Goal: Task Accomplishment & Management: Manage account settings

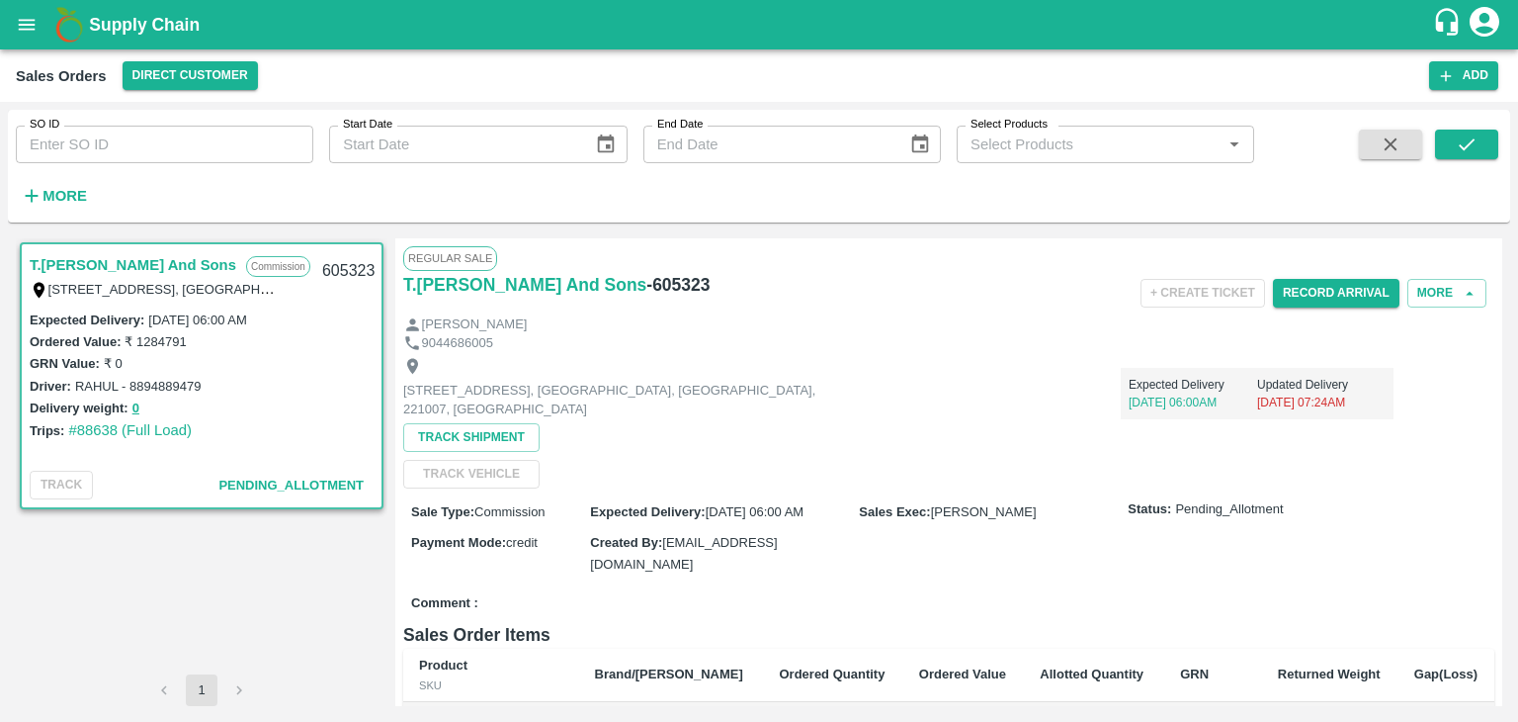
scroll to position [37, 0]
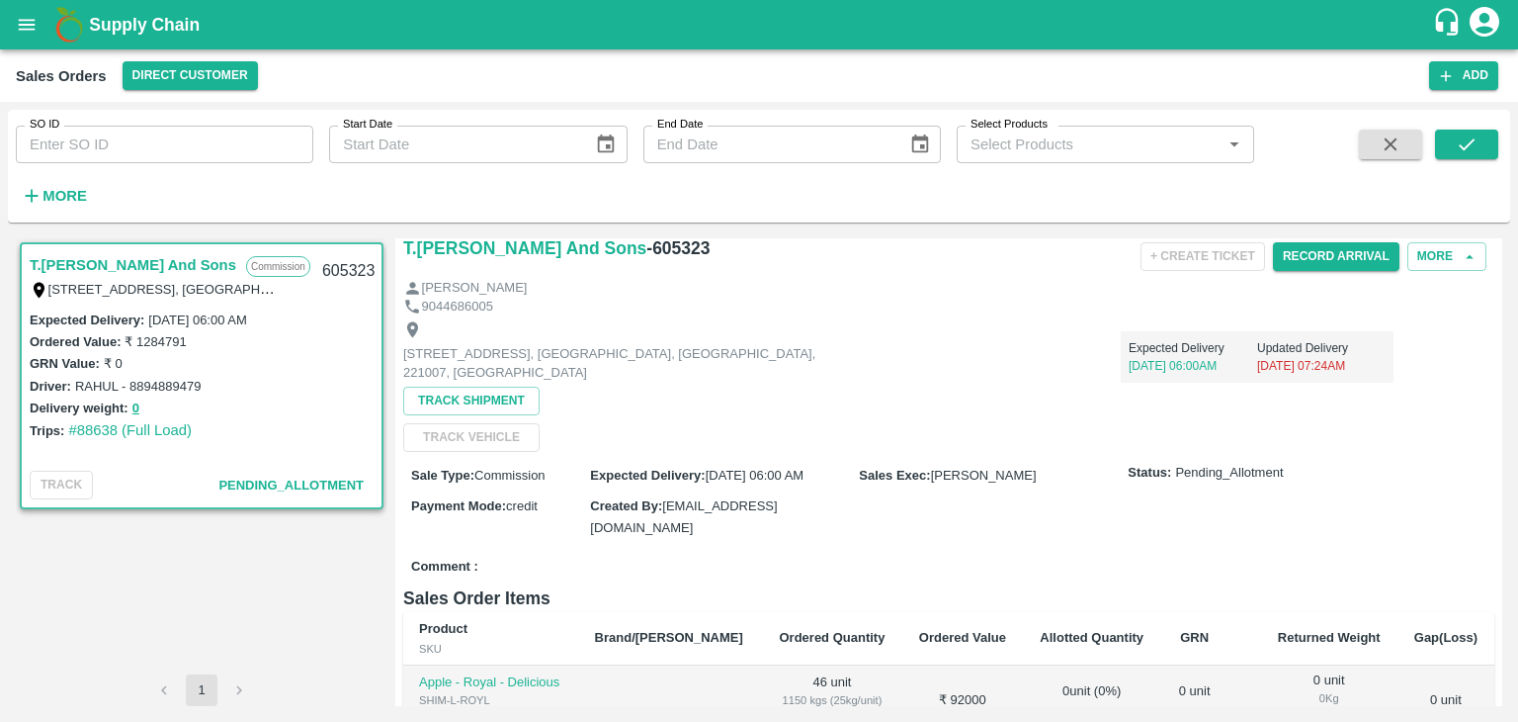
click at [948, 349] on div "Expected Delivery [DATE] 06:00AM Updated Delivery [DATE] 07:24AM" at bounding box center [1121, 348] width 546 height 67
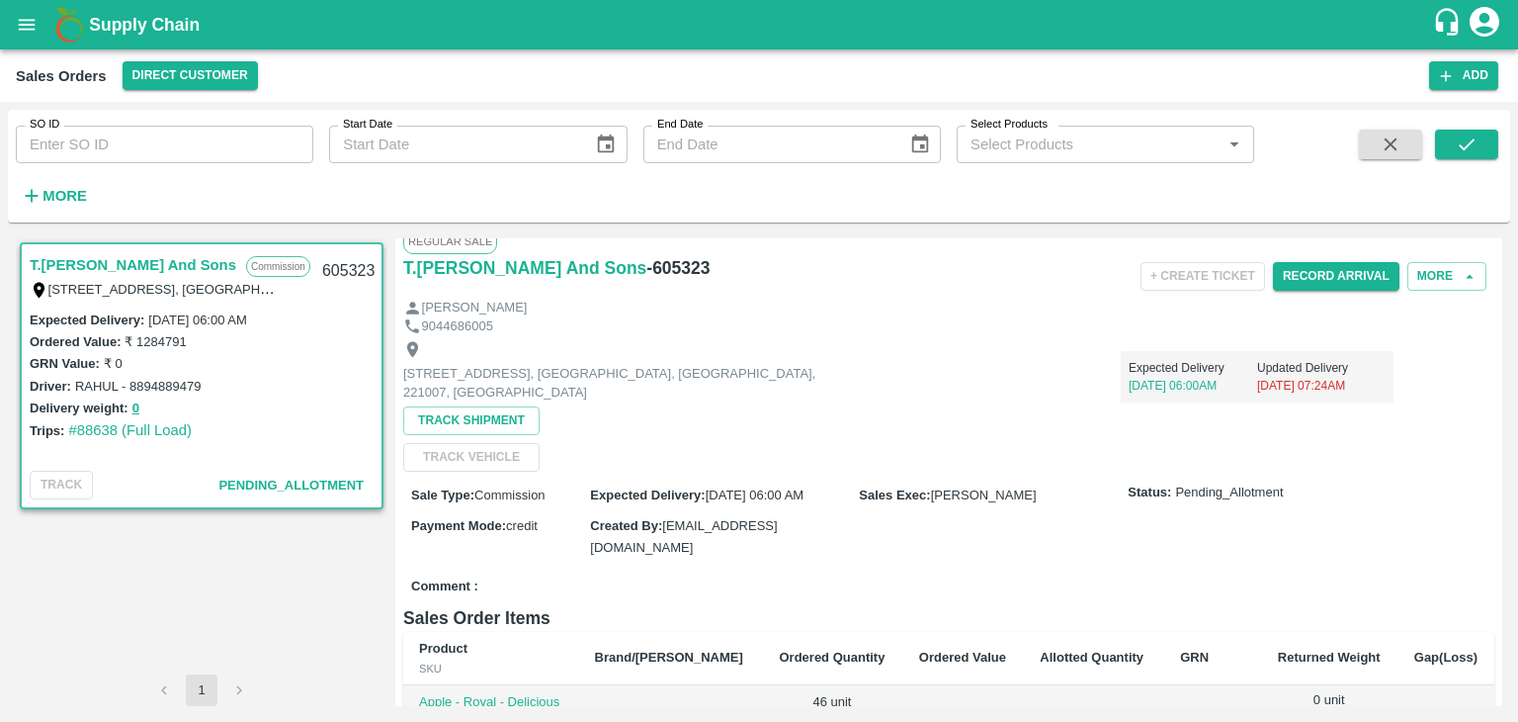
scroll to position [0, 0]
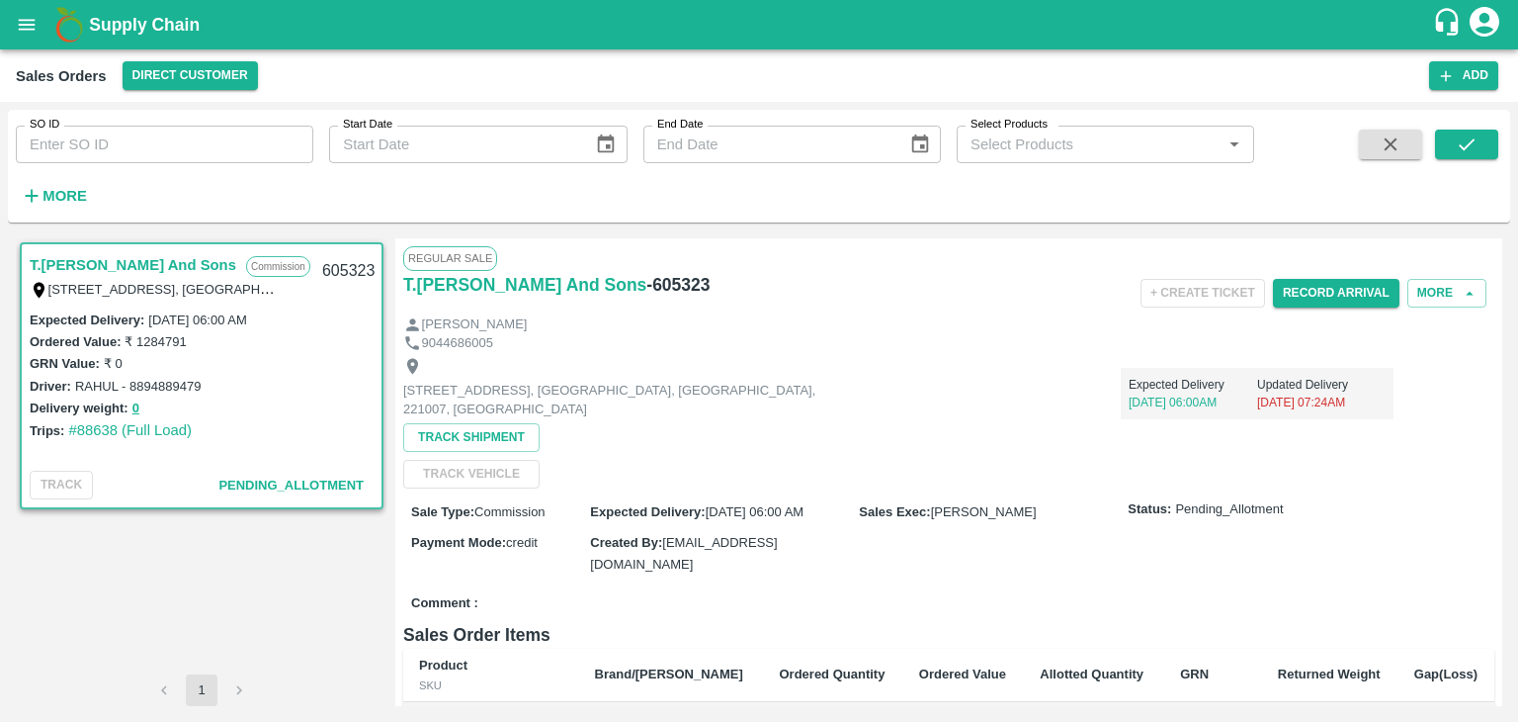
click at [1480, 20] on icon "account of current user" at bounding box center [1485, 22] width 36 height 36
click at [1410, 105] on li "Logout" at bounding box center [1437, 105] width 152 height 34
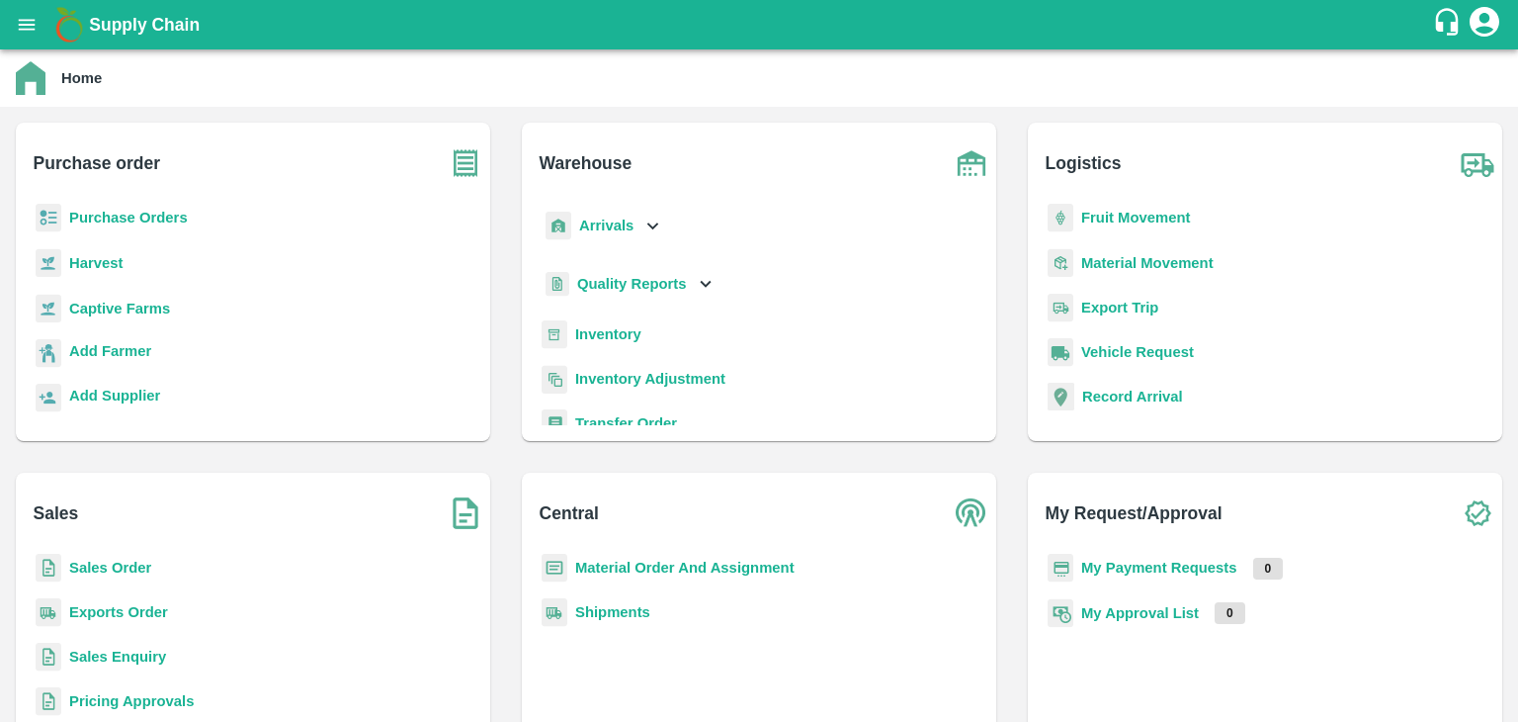
click at [84, 563] on b "Sales Order" at bounding box center [110, 567] width 82 height 16
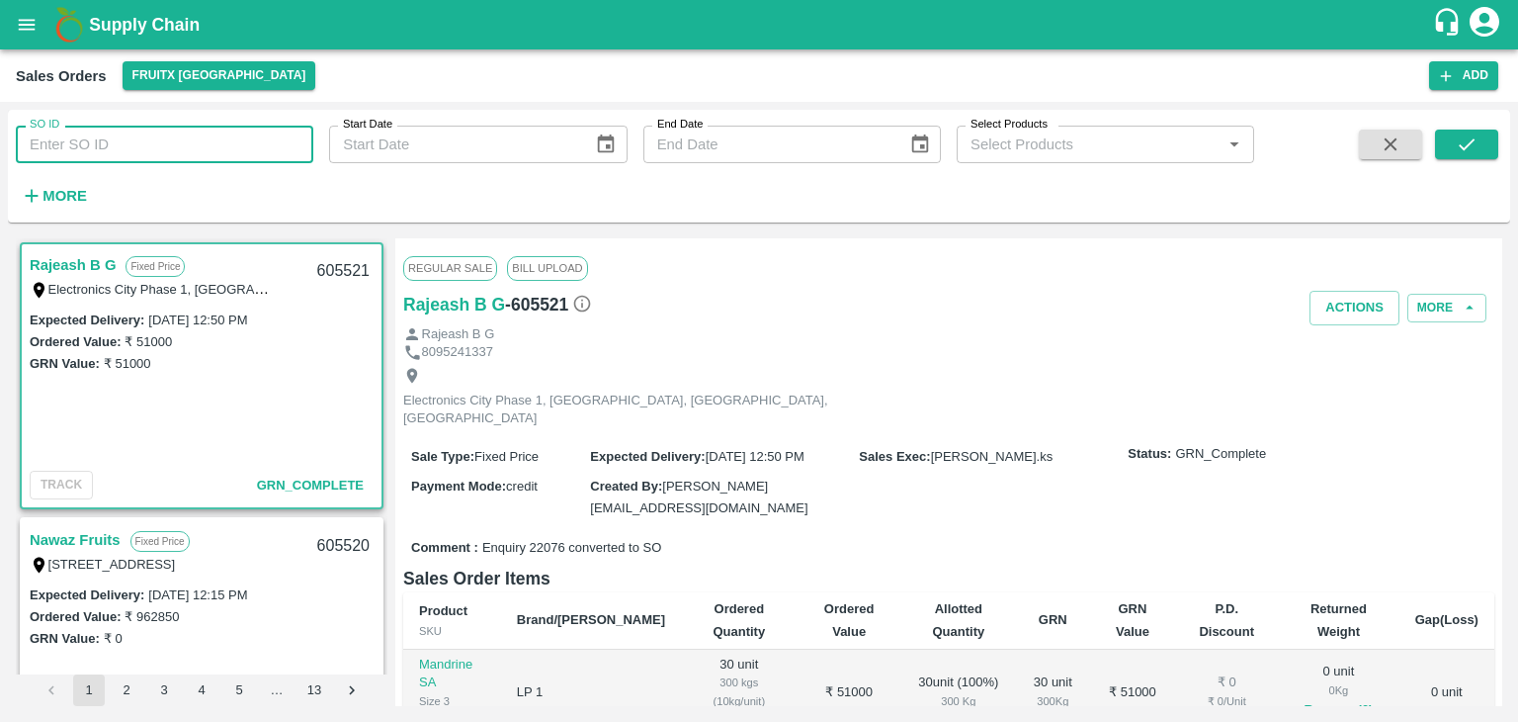
click at [119, 145] on input "SO ID" at bounding box center [165, 145] width 298 height 38
paste input "605373"
type input "605373"
click at [1471, 143] on icon "submit" at bounding box center [1467, 144] width 16 height 12
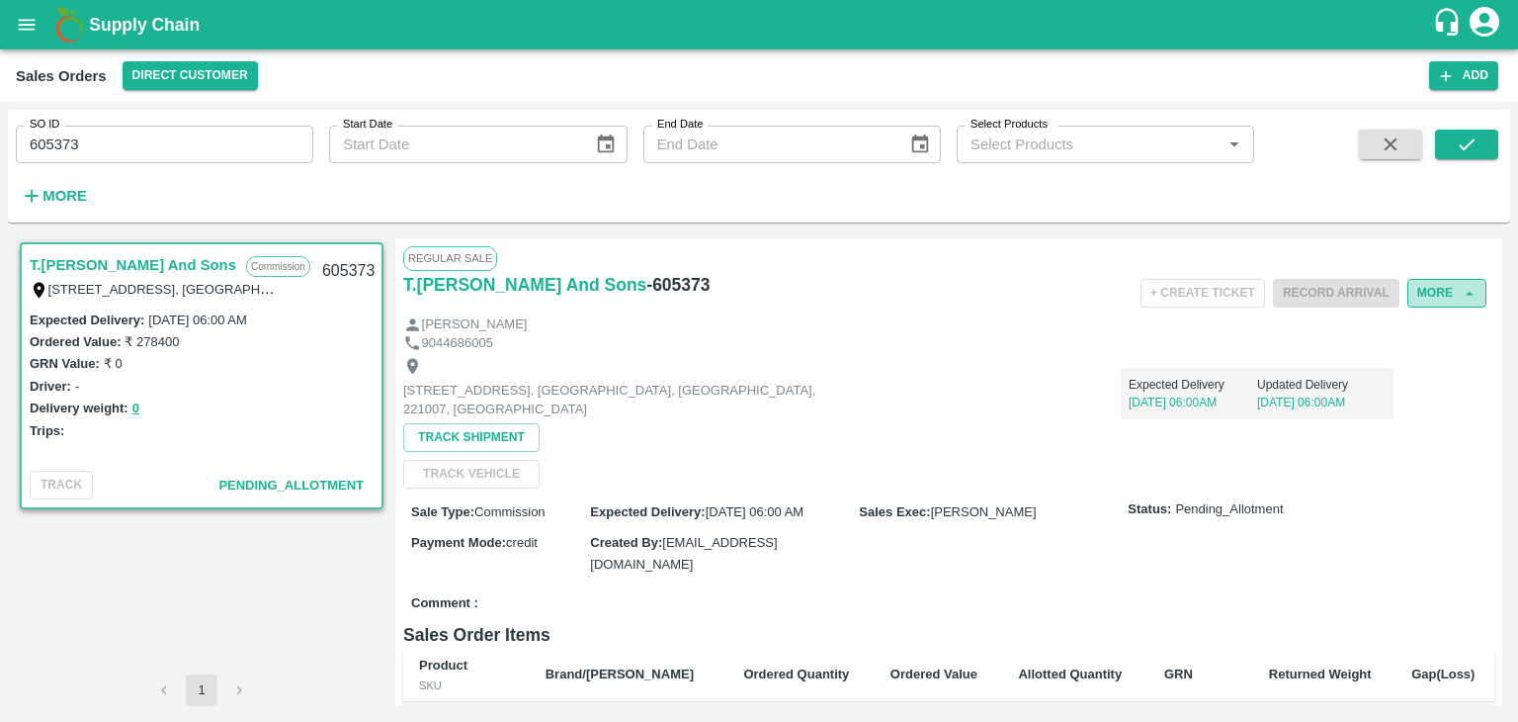
click at [1445, 294] on button "More" at bounding box center [1447, 293] width 79 height 29
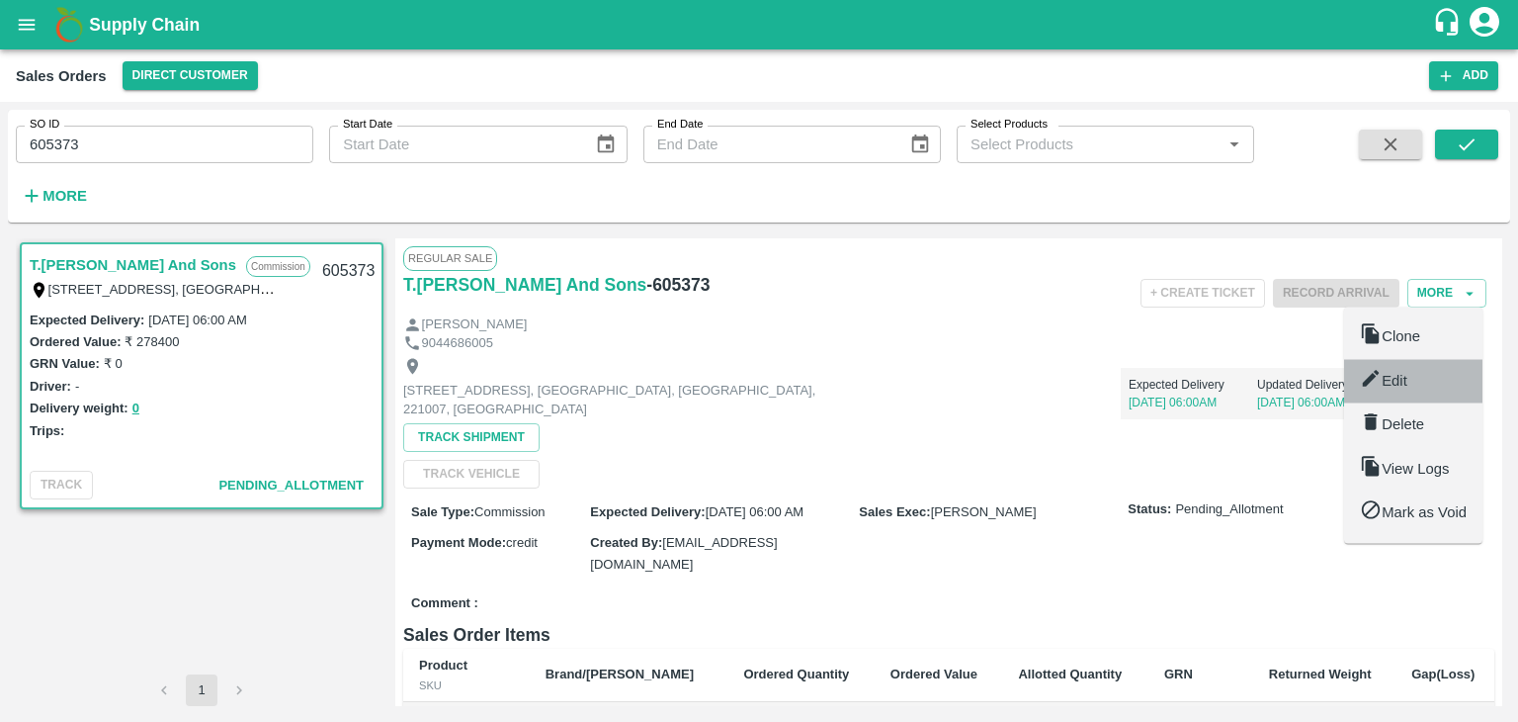
click at [1398, 380] on span "Edit" at bounding box center [1395, 381] width 26 height 16
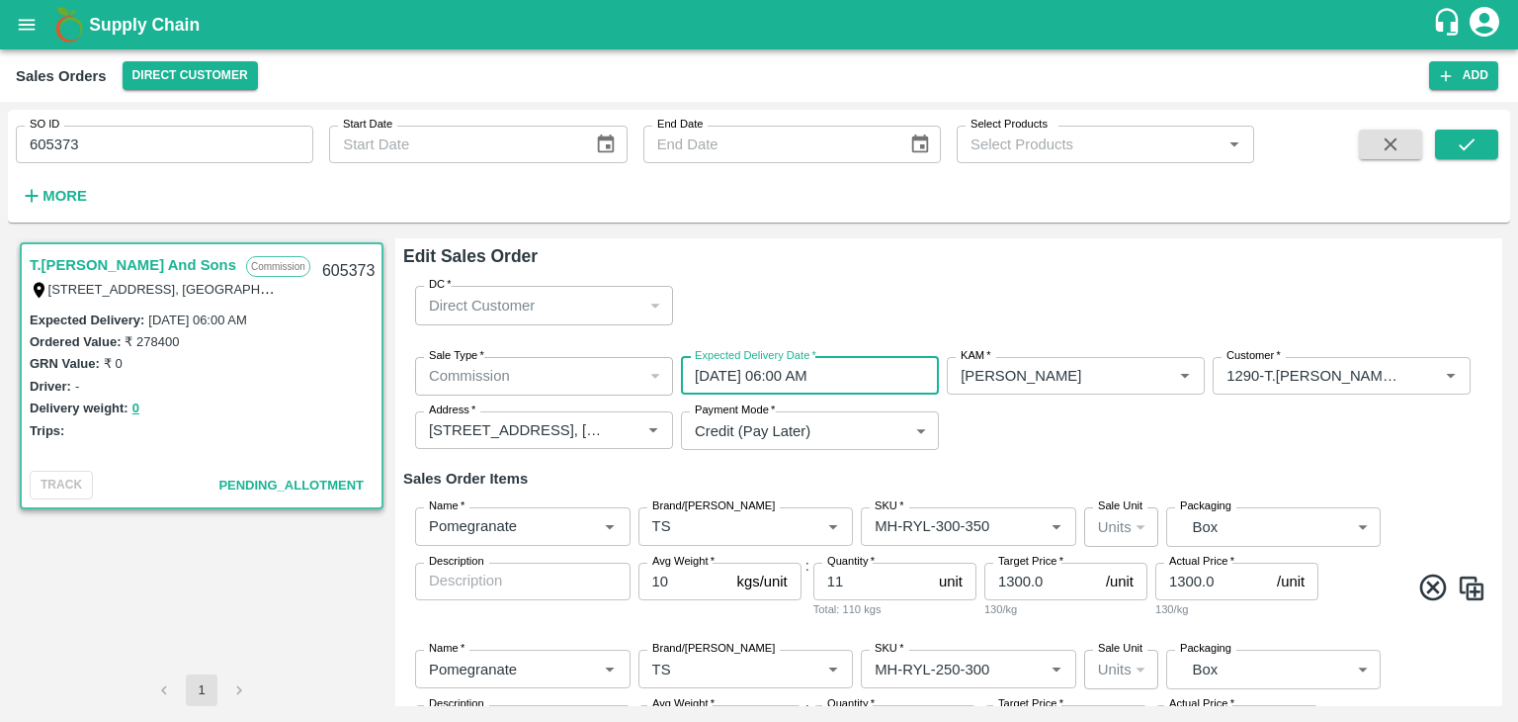
click at [754, 377] on input "[DATE] 06:00 AM" at bounding box center [803, 376] width 244 height 38
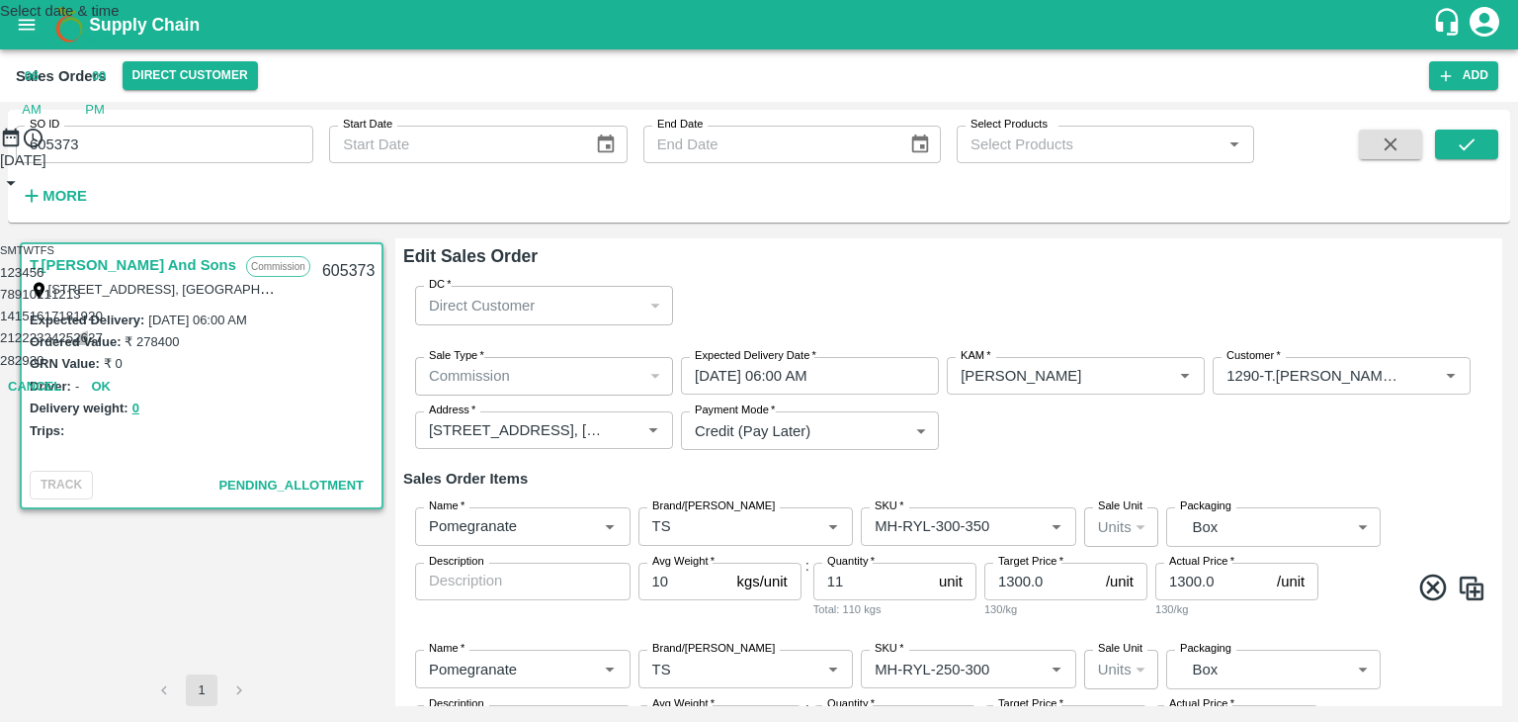
click at [88, 345] on button "26" at bounding box center [80, 337] width 15 height 15
type input "[DATE] 06:00 AM"
click at [132, 337] on button "OK" at bounding box center [100, 319] width 63 height 35
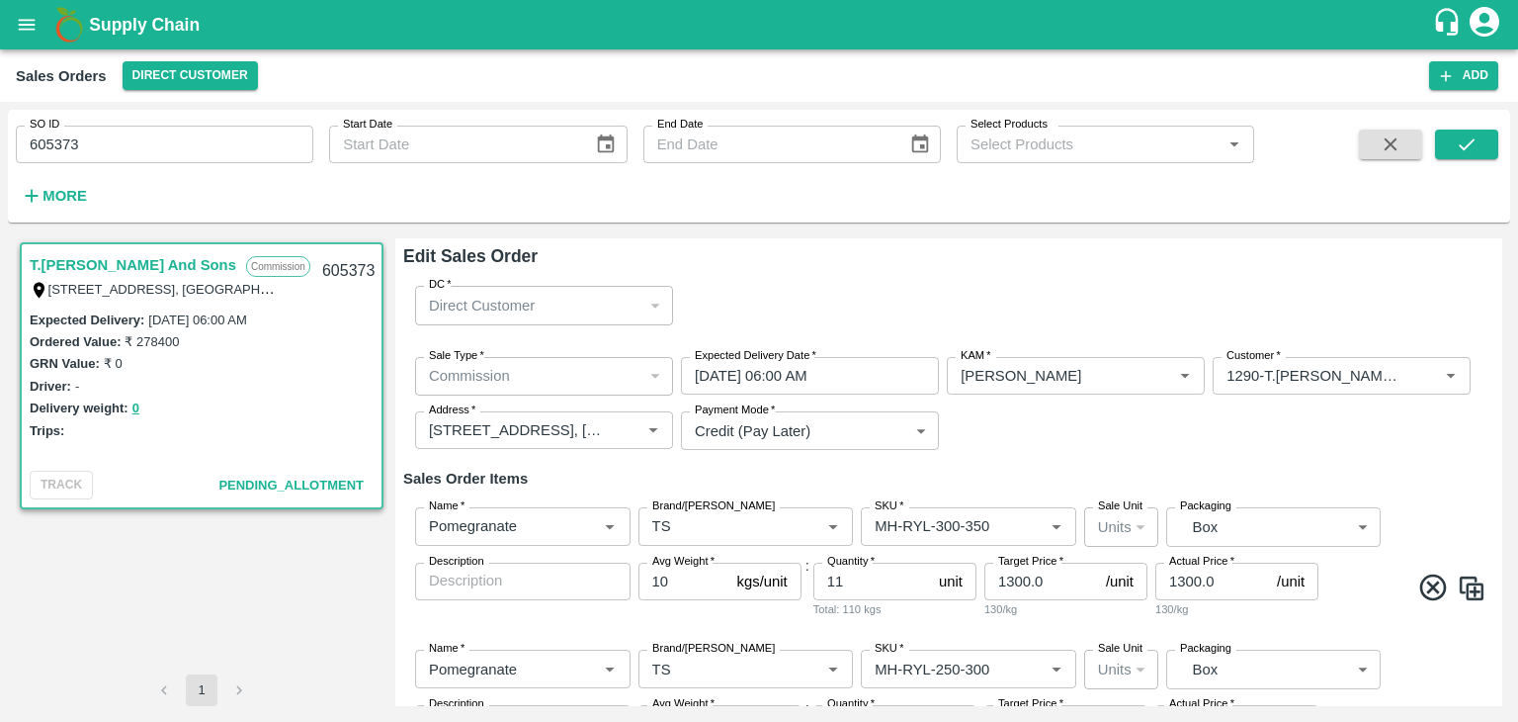
click at [1000, 455] on div "Sale Type   * Commission 2 Sale Type Expected Delivery Date   * [DATE] 06:00 AM…" at bounding box center [948, 404] width 1091 height 126
click at [1459, 146] on icon "submit" at bounding box center [1467, 144] width 22 height 22
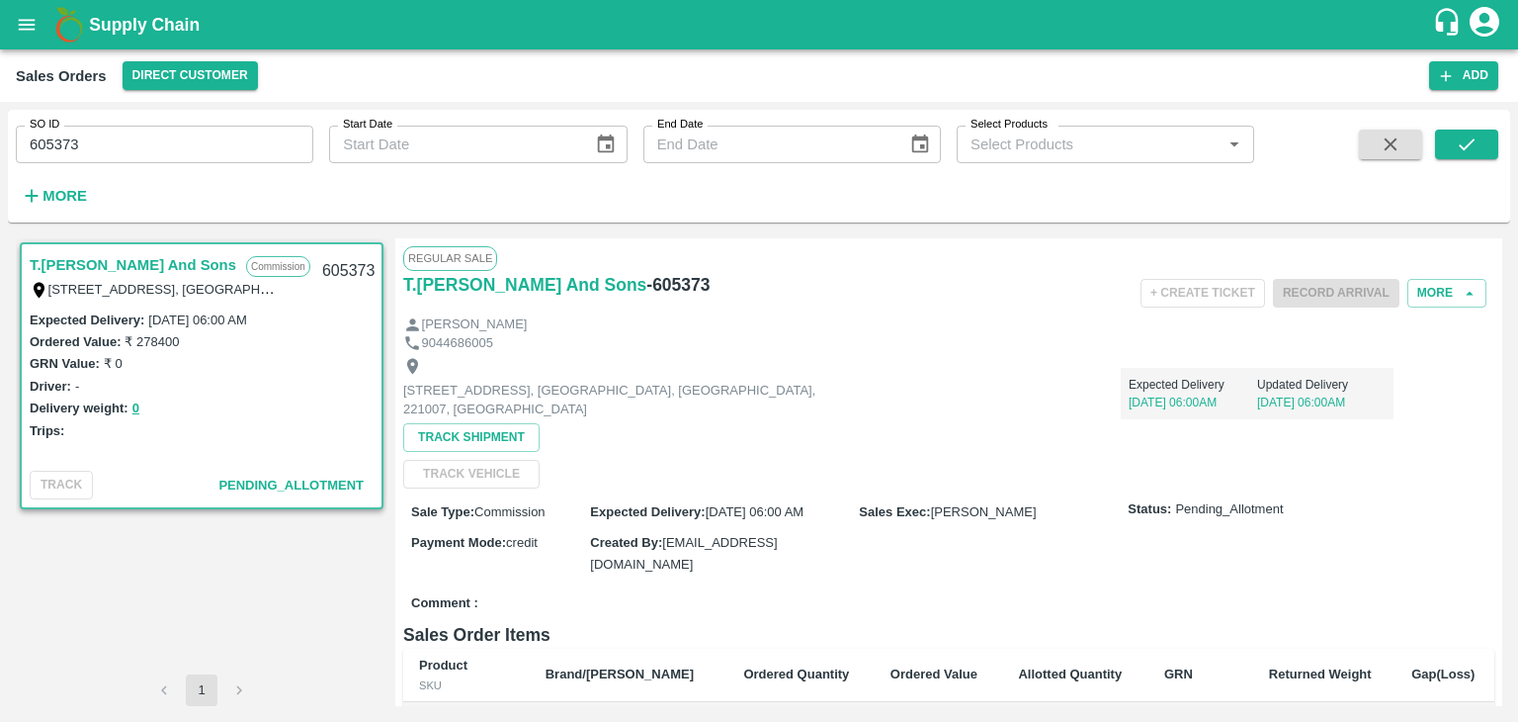
click at [1479, 23] on icon "account of current user" at bounding box center [1485, 22] width 30 height 30
click at [1404, 110] on li "Logout" at bounding box center [1437, 105] width 152 height 34
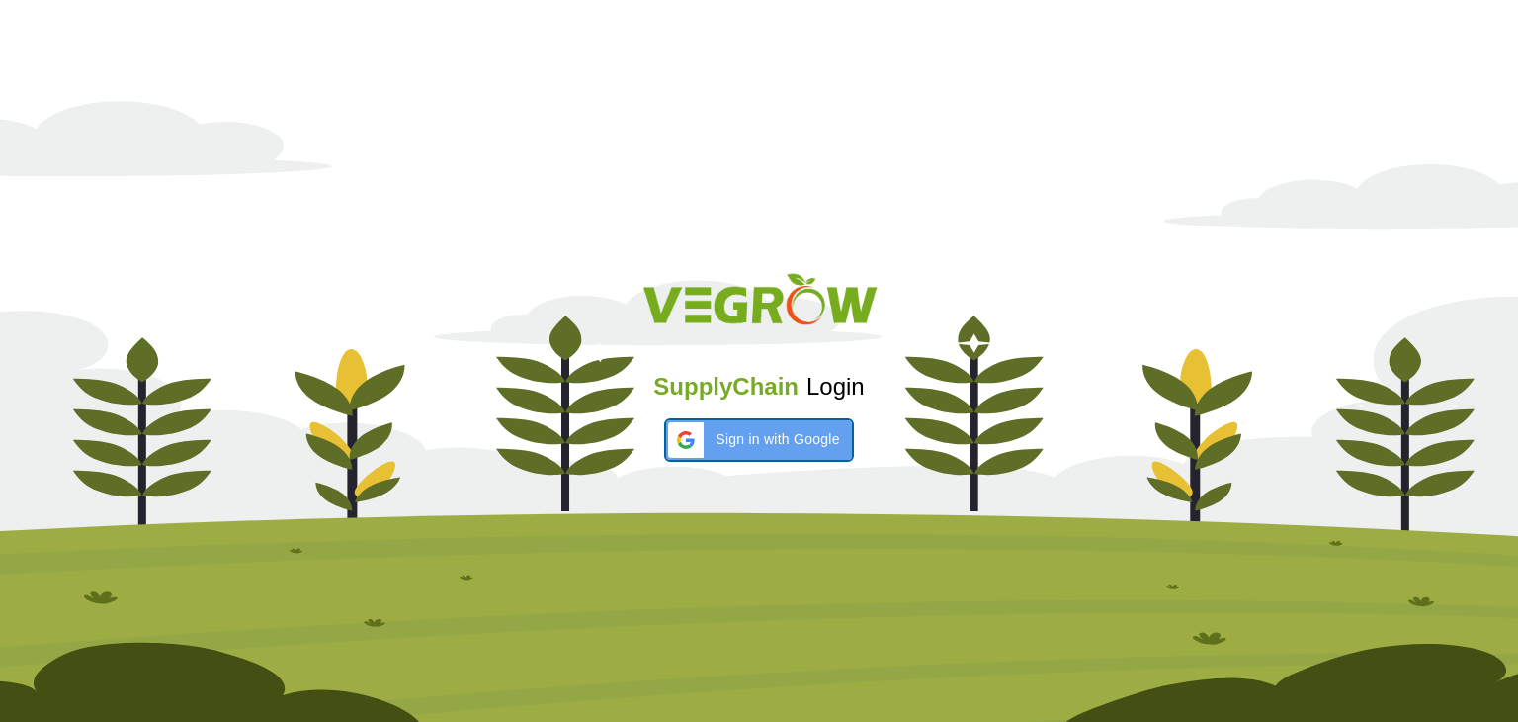
click at [755, 441] on span "Sign in with Google" at bounding box center [778, 439] width 124 height 21
click at [1229, 281] on div at bounding box center [759, 303] width 1479 height 82
click at [759, 429] on span "Sign in with Google" at bounding box center [778, 439] width 124 height 21
click at [1123, 412] on div "SupplyChain Login" at bounding box center [759, 360] width 1518 height 236
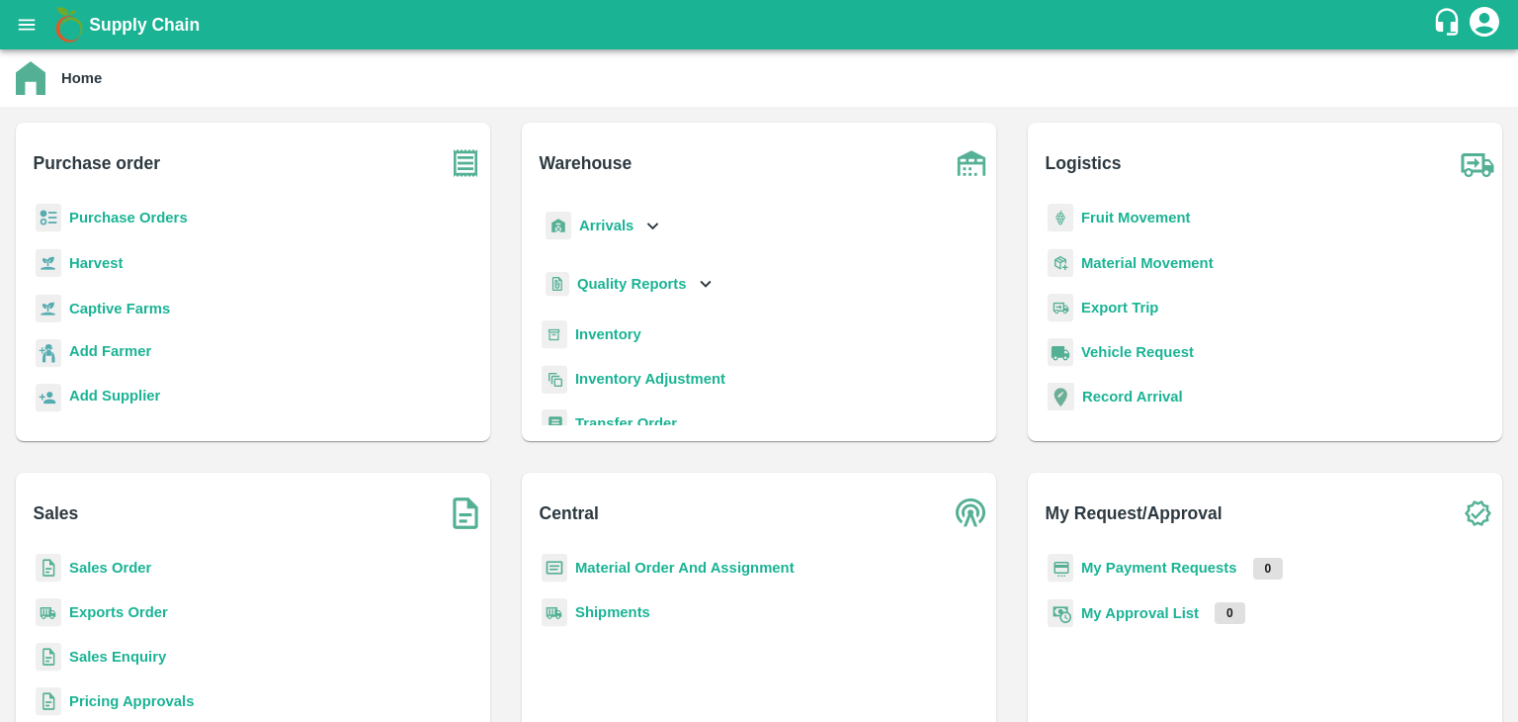
click at [100, 570] on b "Sales Order" at bounding box center [110, 567] width 82 height 16
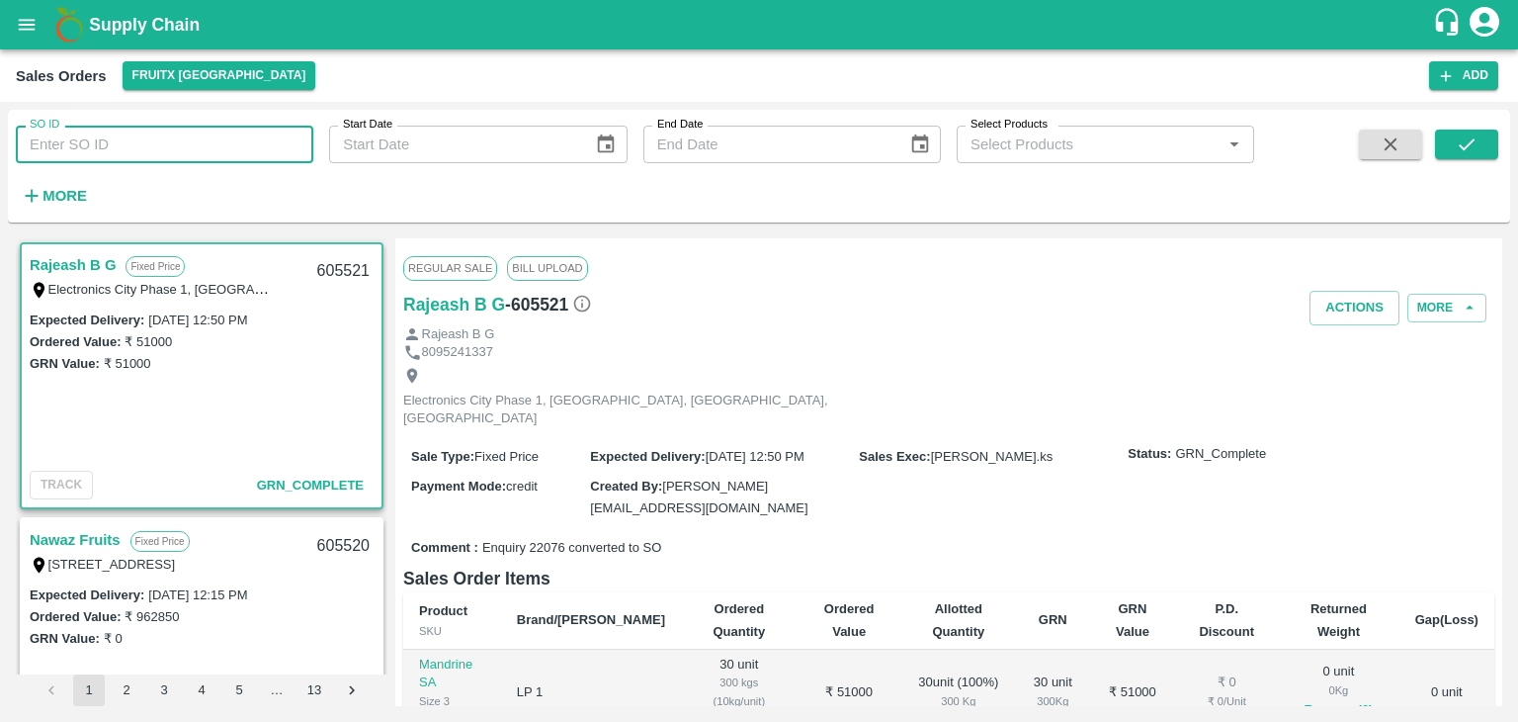
click at [123, 151] on input "SO ID" at bounding box center [165, 145] width 298 height 38
click at [52, 143] on input "SO ID" at bounding box center [165, 145] width 298 height 38
paste input "605373"
type input "605373"
click at [1459, 138] on icon "submit" at bounding box center [1467, 144] width 22 height 22
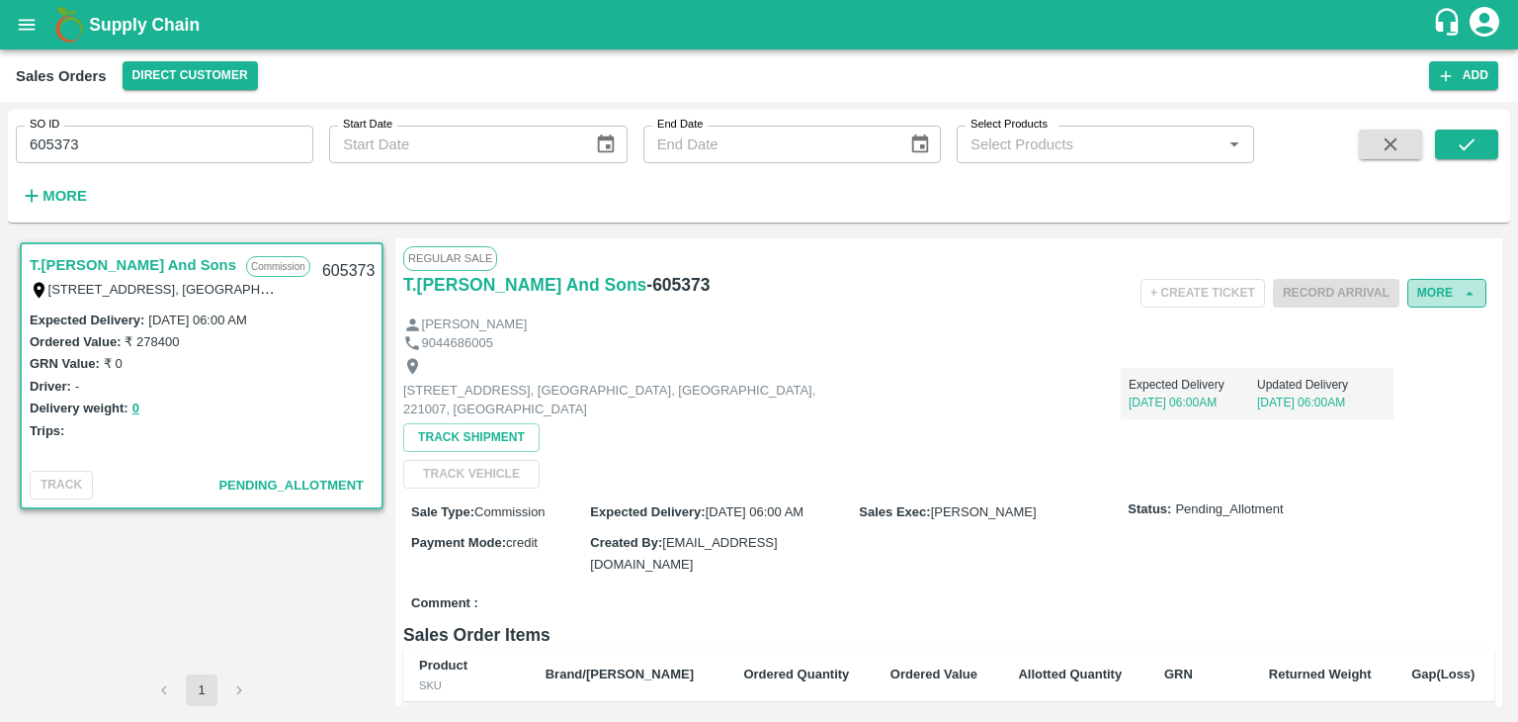
click at [1441, 284] on button "More" at bounding box center [1447, 293] width 79 height 29
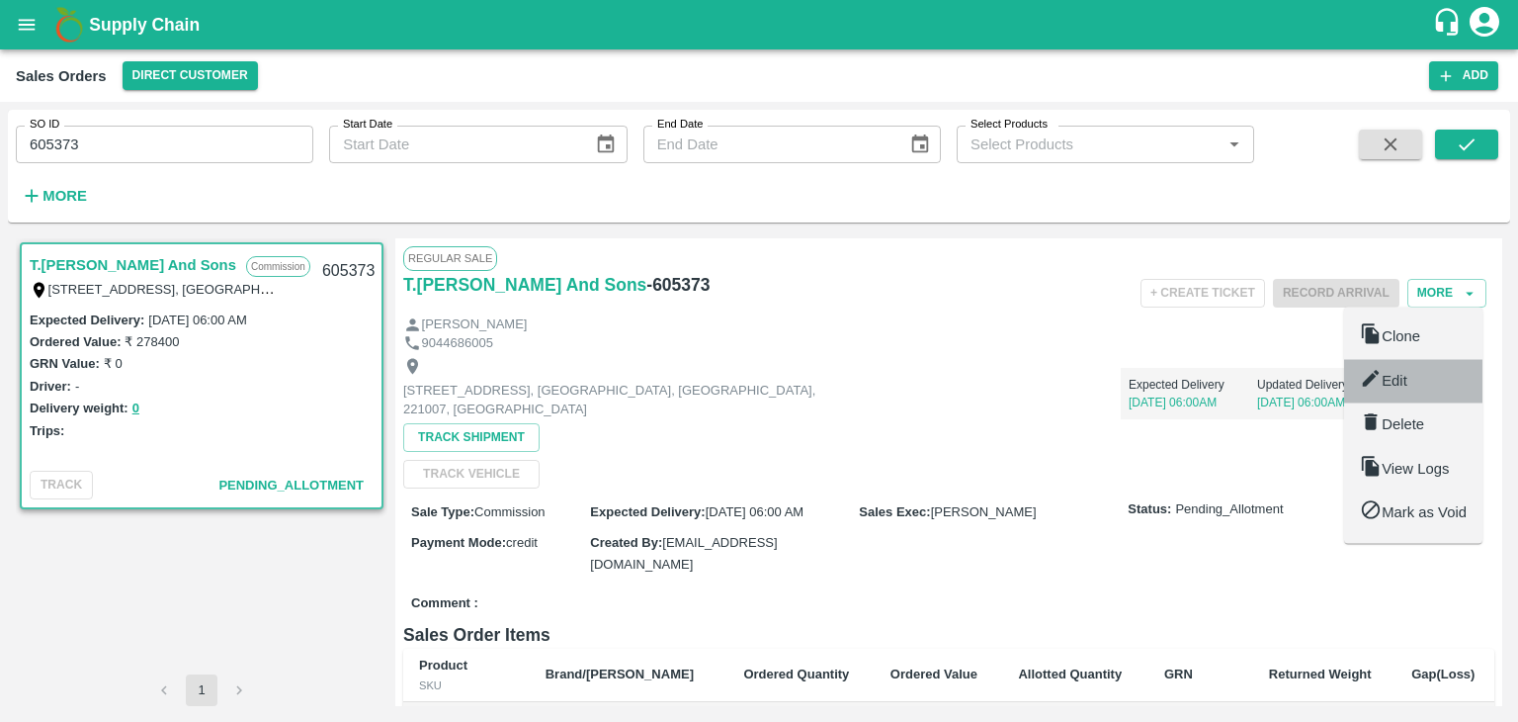
click at [1396, 385] on span "Edit" at bounding box center [1395, 381] width 26 height 16
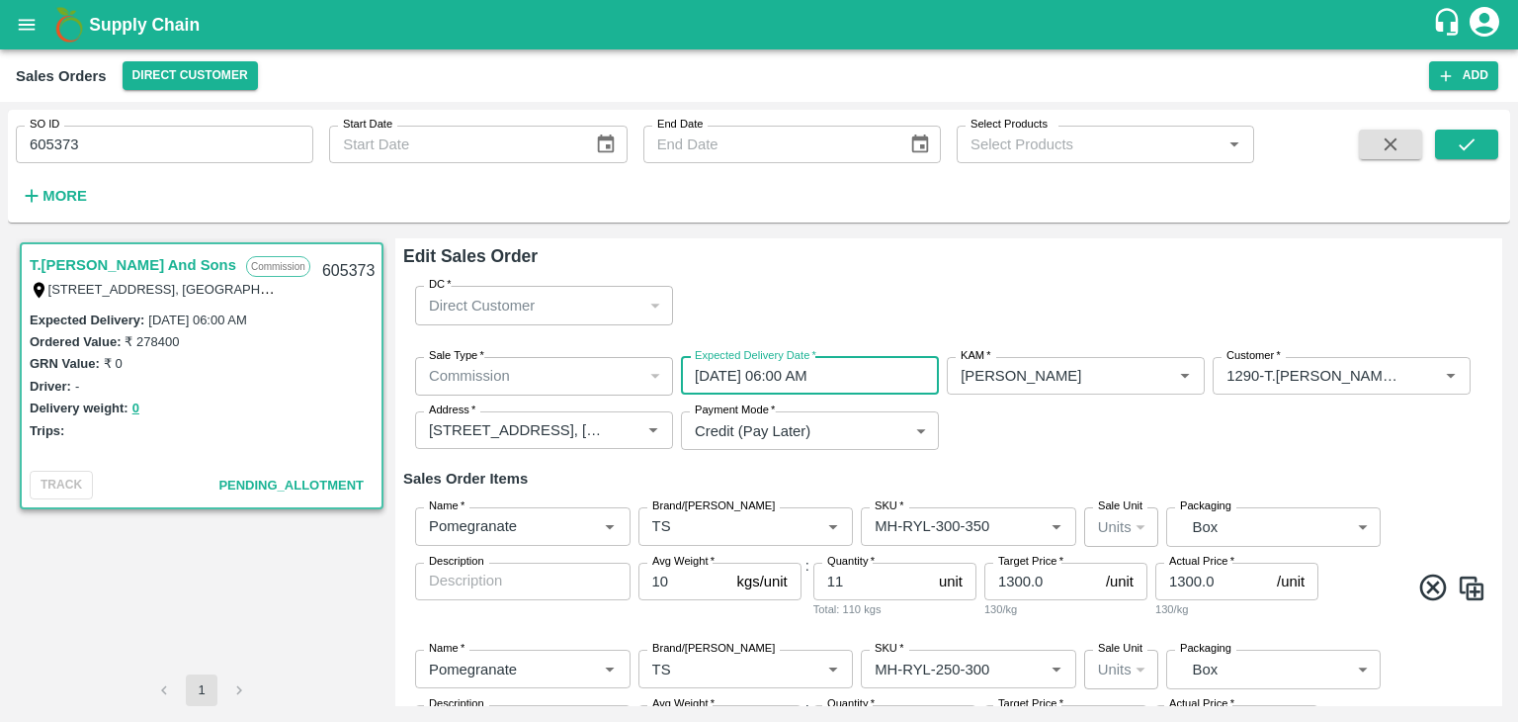
click at [755, 379] on input "[DATE] 06:00 AM" at bounding box center [803, 376] width 244 height 38
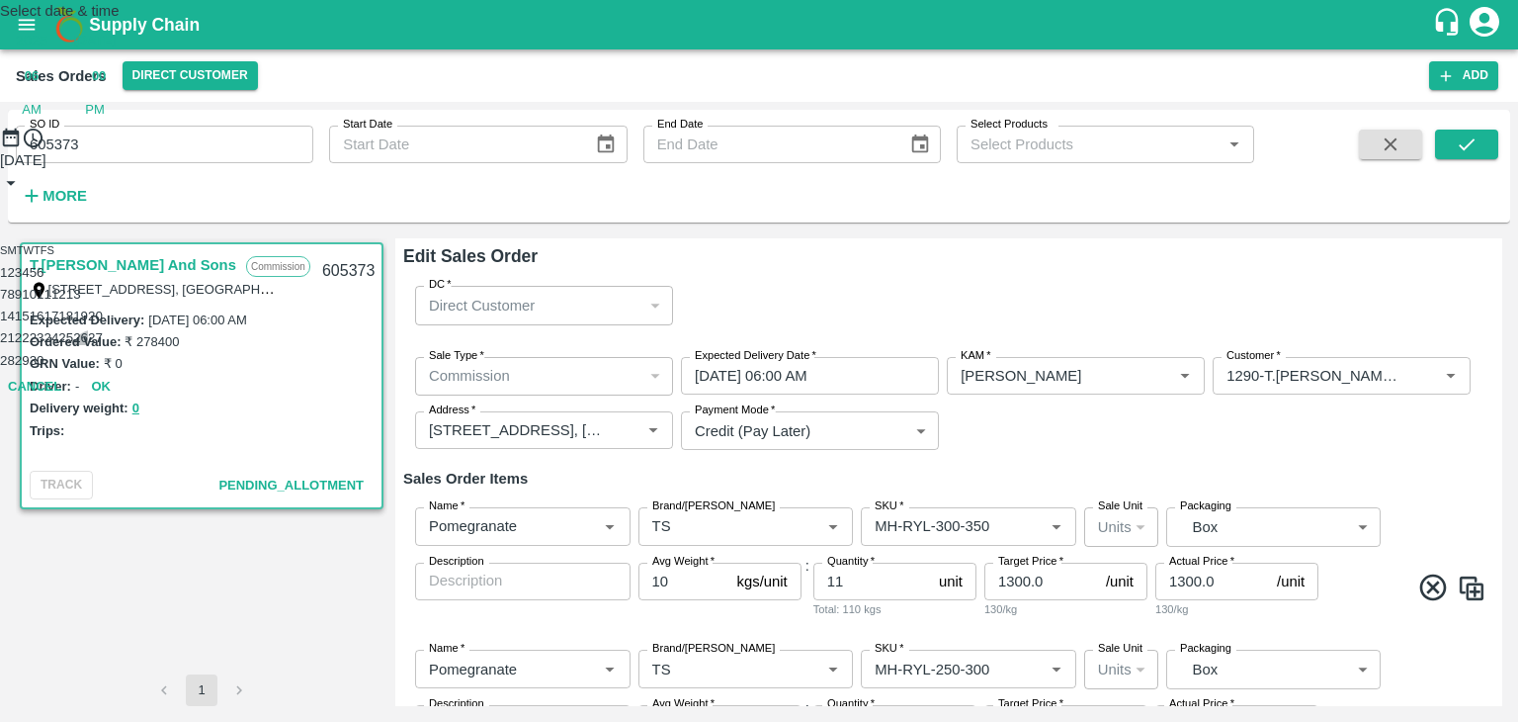
click at [88, 345] on button "26" at bounding box center [80, 337] width 15 height 15
type input "[DATE] 06:00 AM"
click at [132, 337] on button "OK" at bounding box center [100, 319] width 63 height 35
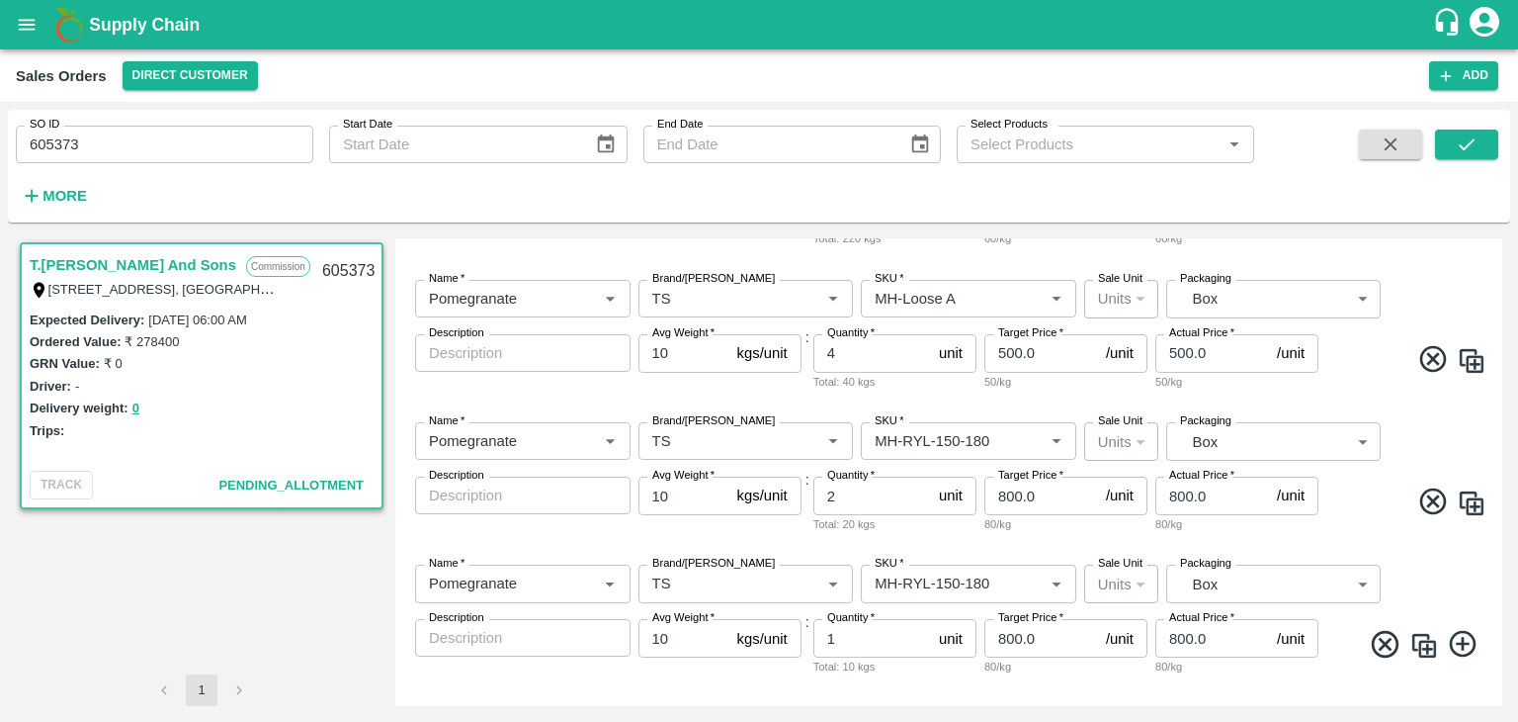
scroll to position [1157, 0]
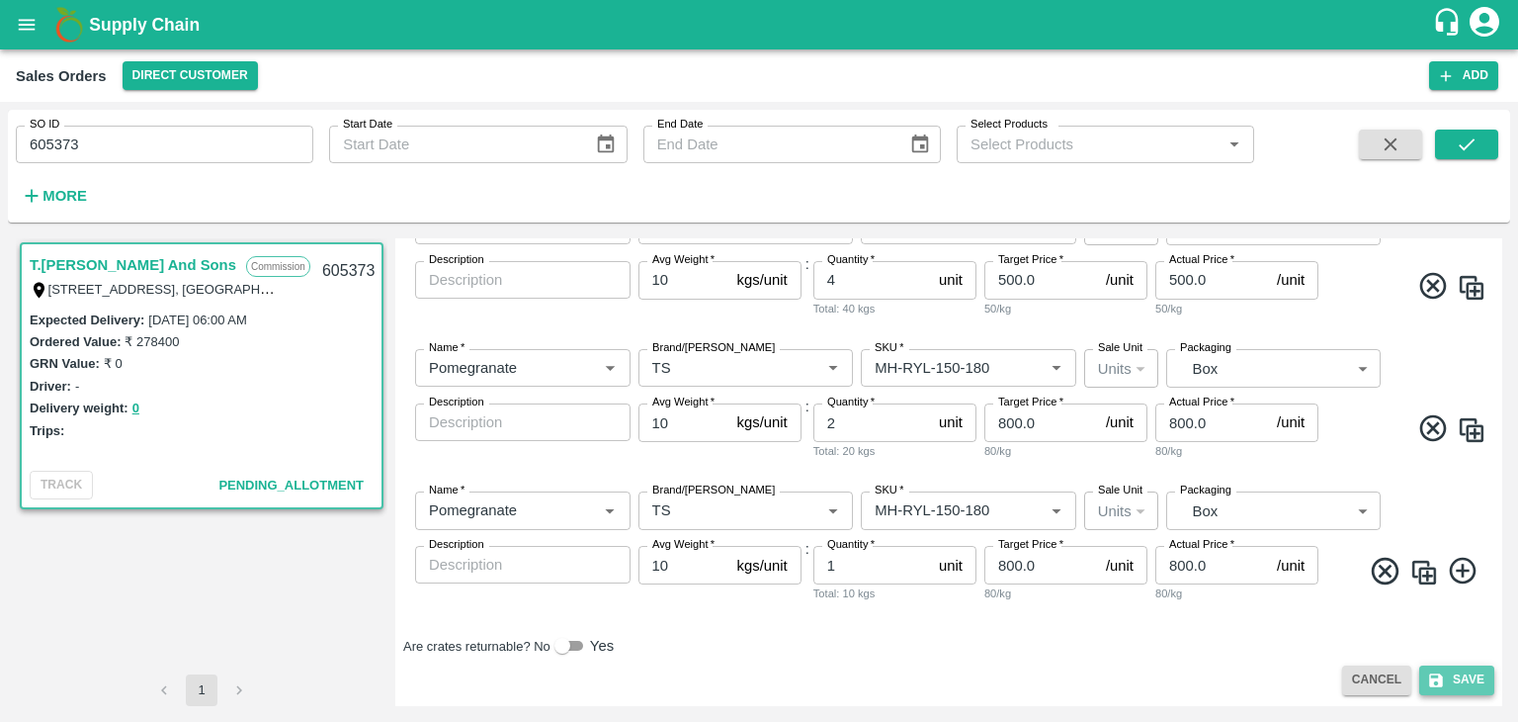
click at [1461, 676] on button "Save" at bounding box center [1456, 679] width 75 height 29
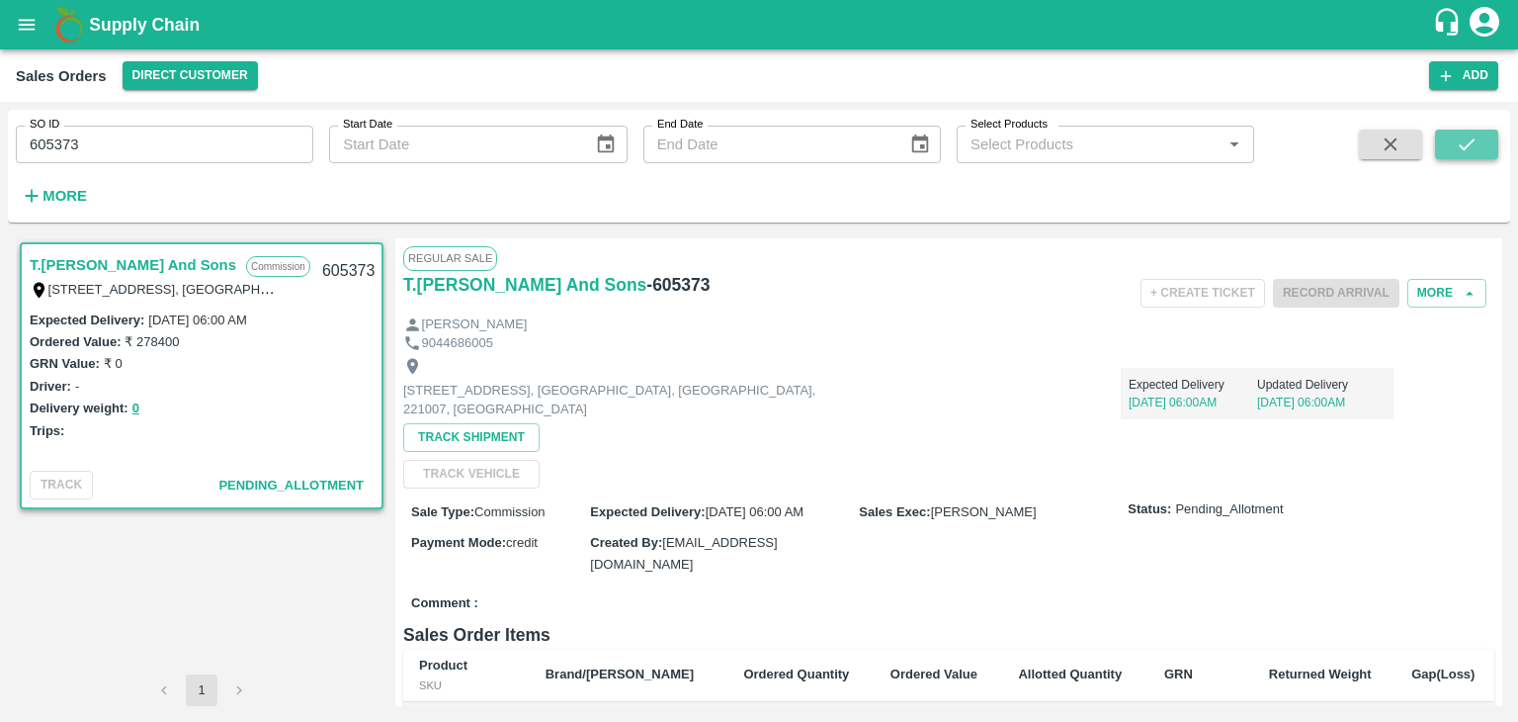
click at [1467, 146] on icon "submit" at bounding box center [1467, 144] width 16 height 12
